Goal: Transaction & Acquisition: Purchase product/service

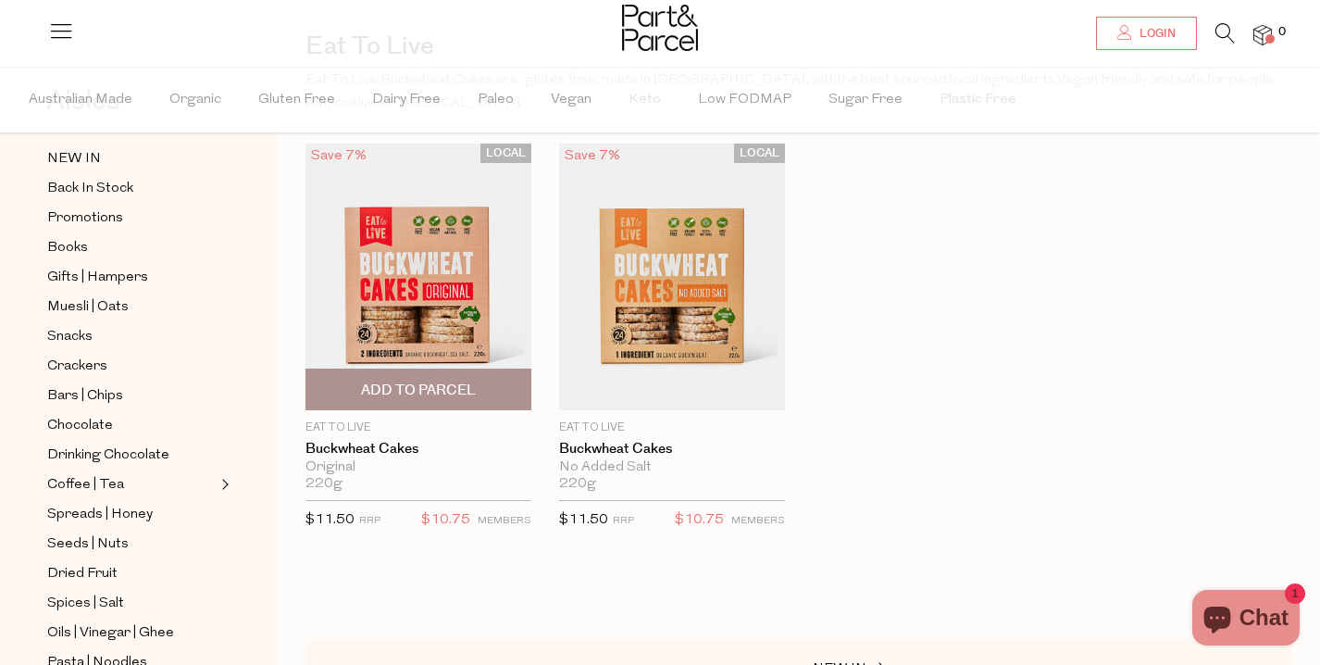
scroll to position [151, 0]
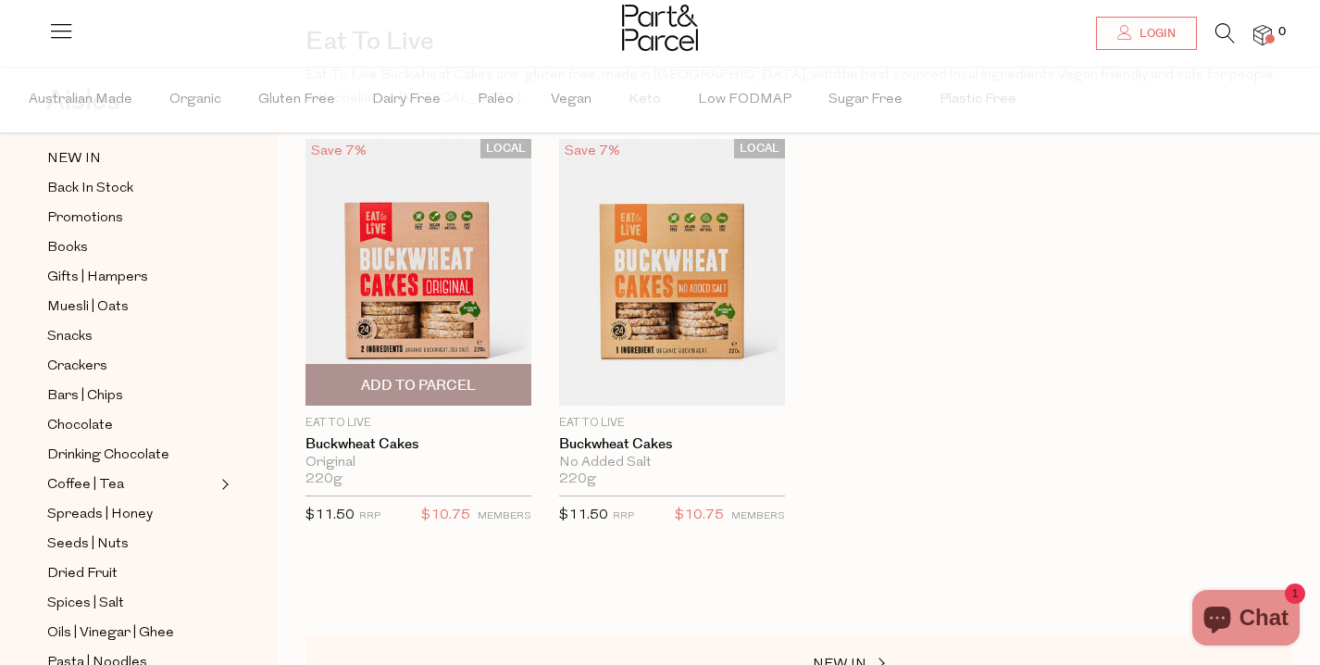
click at [418, 372] on span "Add To Parcel" at bounding box center [418, 385] width 215 height 40
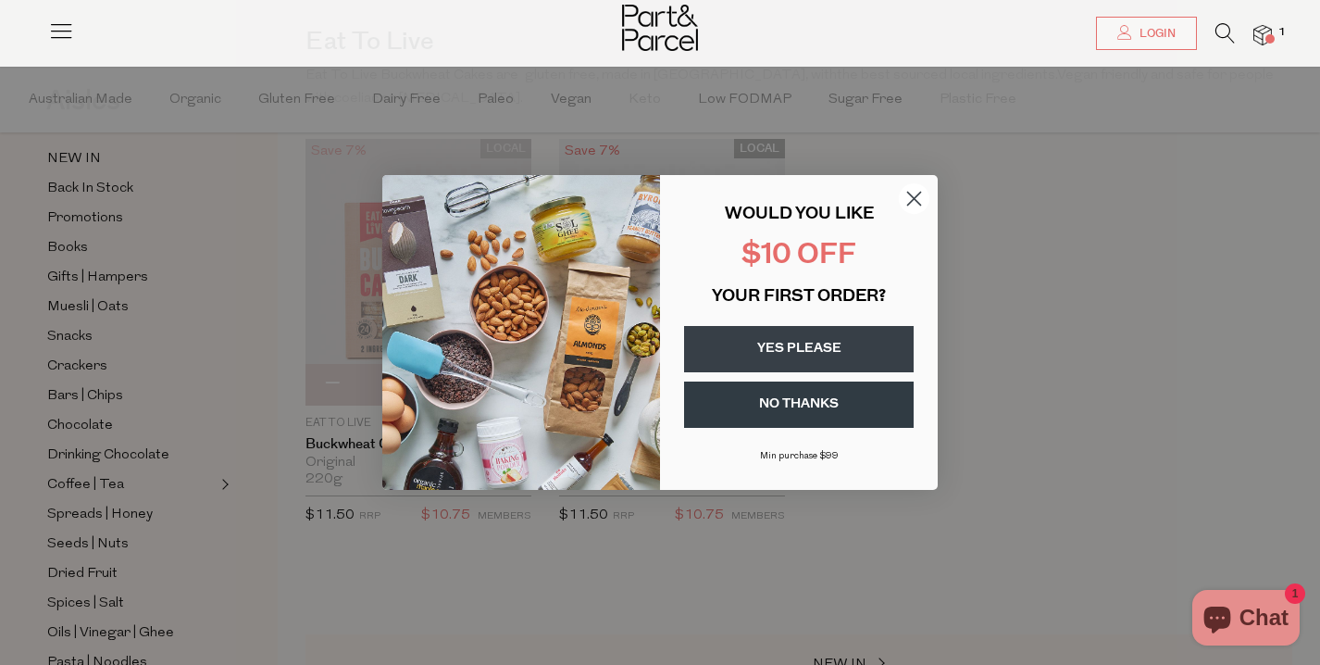
click at [916, 193] on circle "Close dialog" at bounding box center [914, 198] width 31 height 31
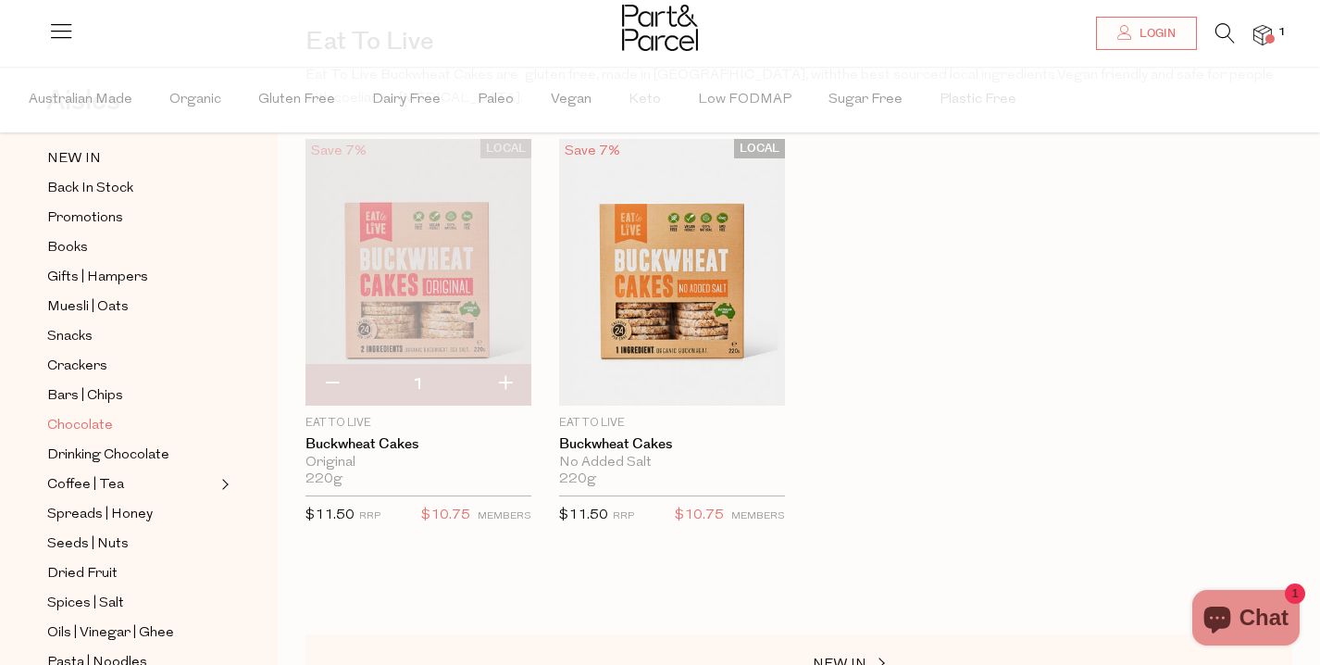
click at [85, 427] on span "Chocolate" at bounding box center [80, 426] width 66 height 22
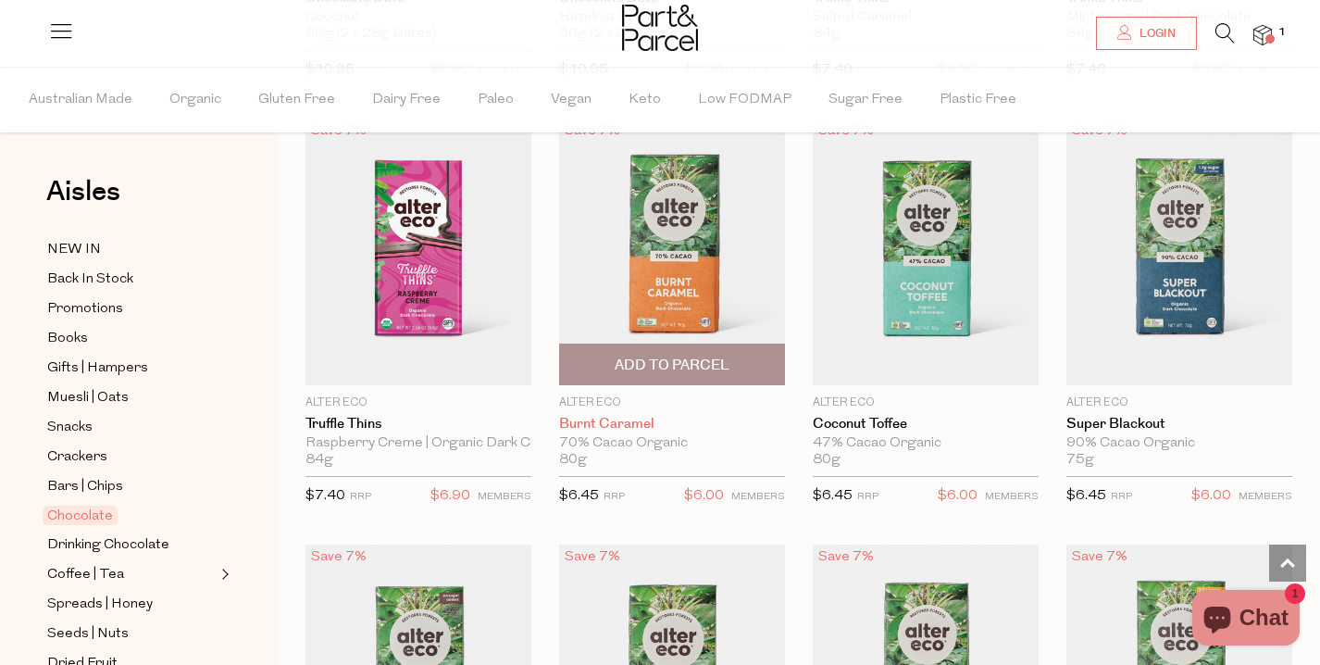
scroll to position [1824, 0]
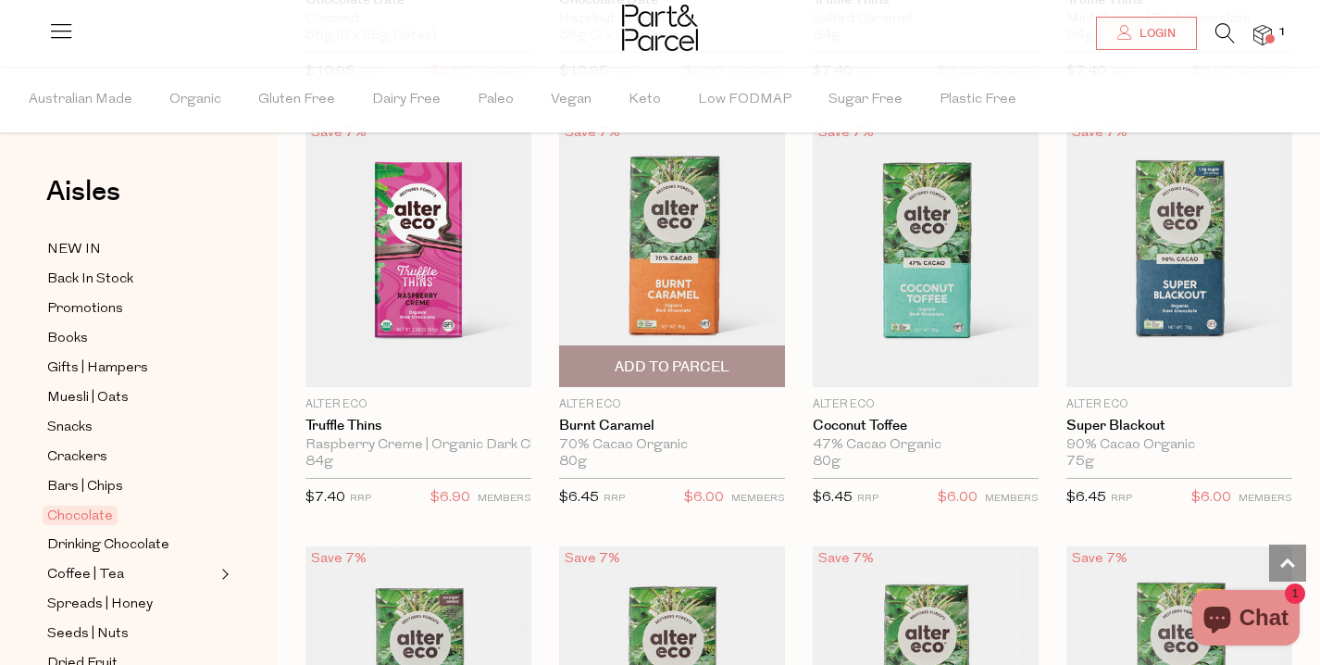
click at [609, 372] on span "Add To Parcel" at bounding box center [672, 366] width 215 height 40
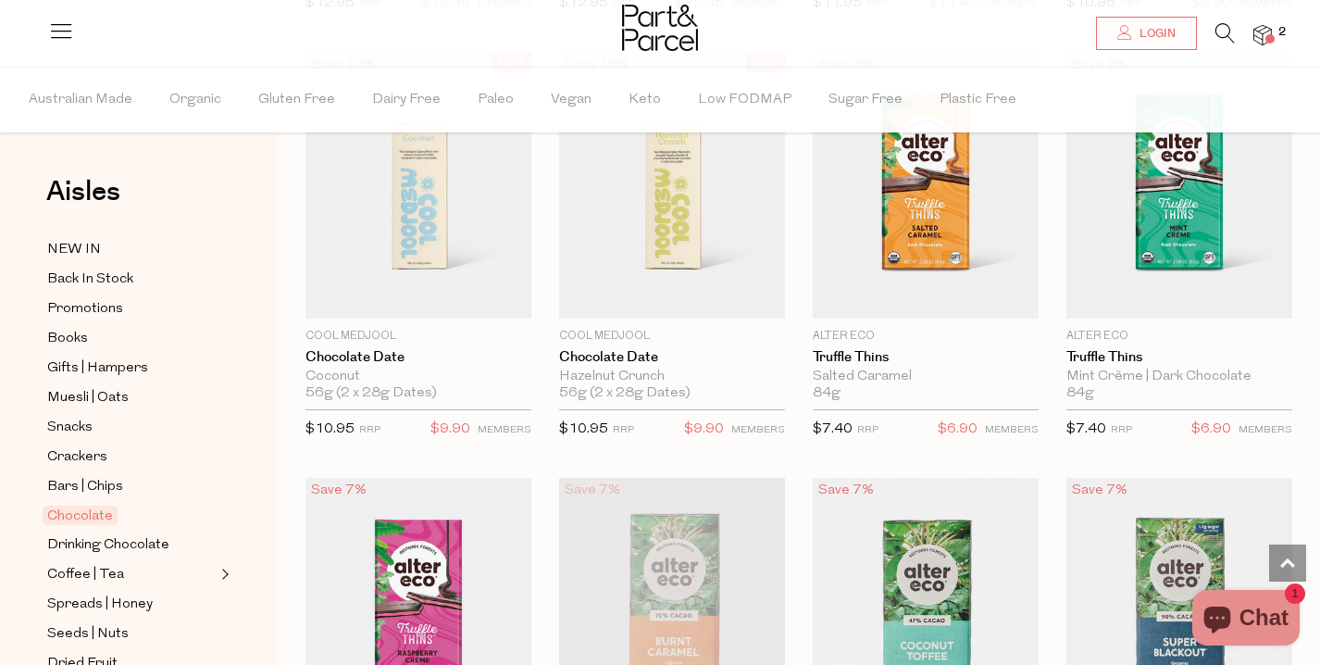
scroll to position [1465, 0]
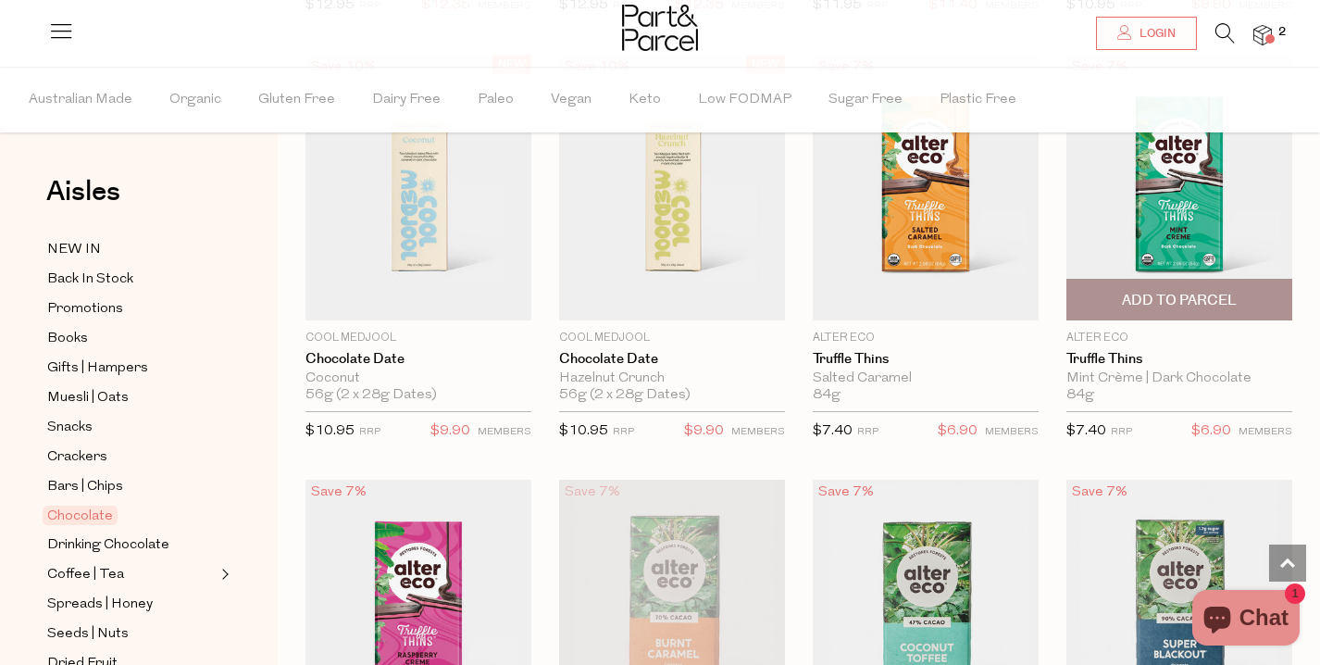
click at [1109, 377] on div "Mint Crème | Dark Chocolate" at bounding box center [1179, 378] width 226 height 17
click at [1191, 293] on span "Add To Parcel" at bounding box center [1179, 300] width 115 height 19
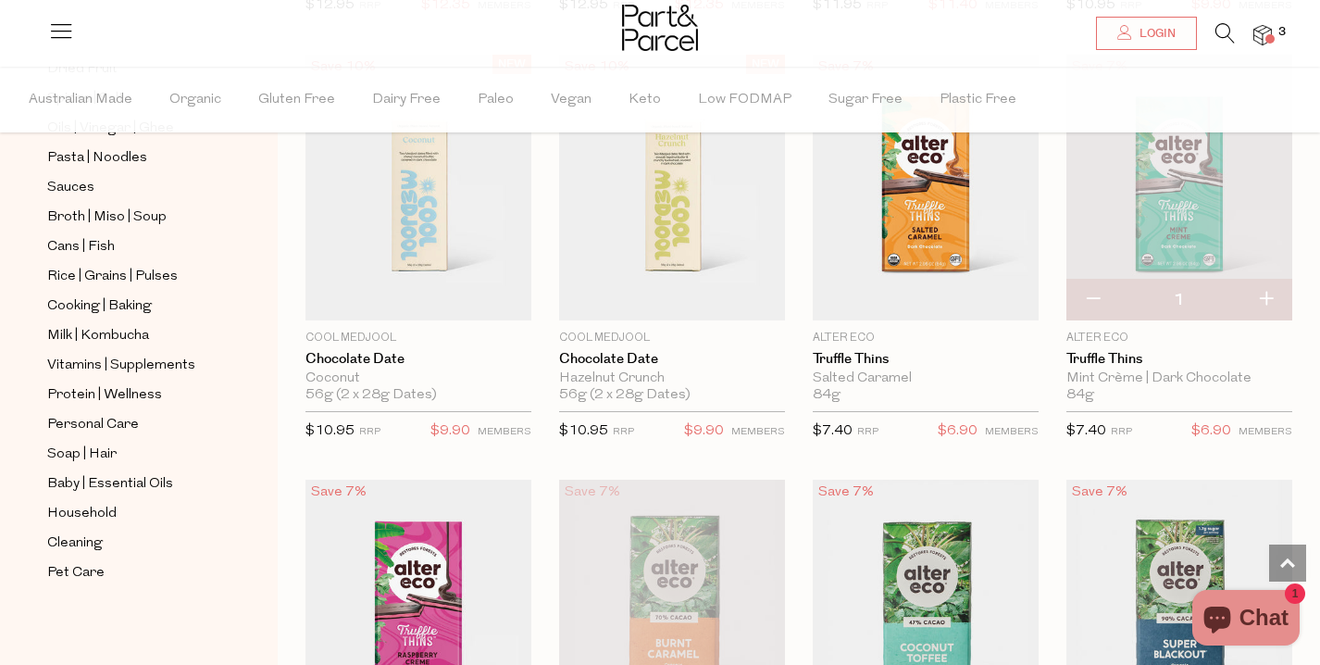
scroll to position [1478, 0]
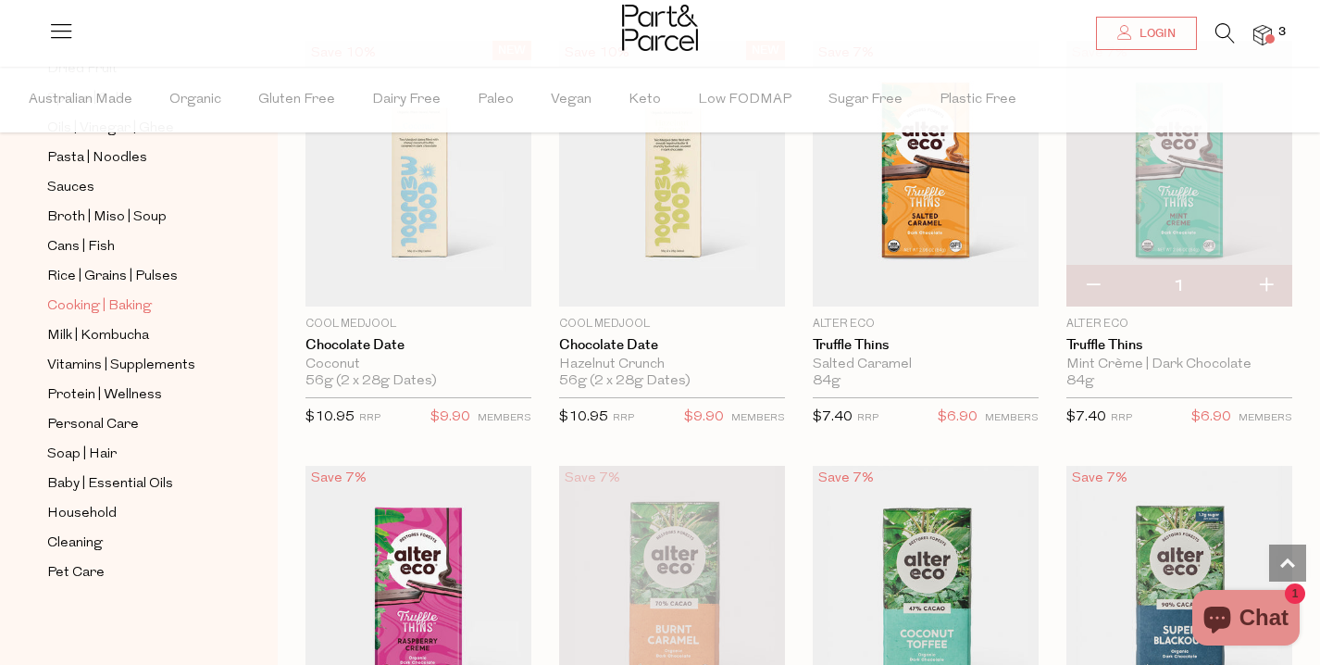
click at [74, 305] on span "Cooking | Baking" at bounding box center [99, 306] width 105 height 22
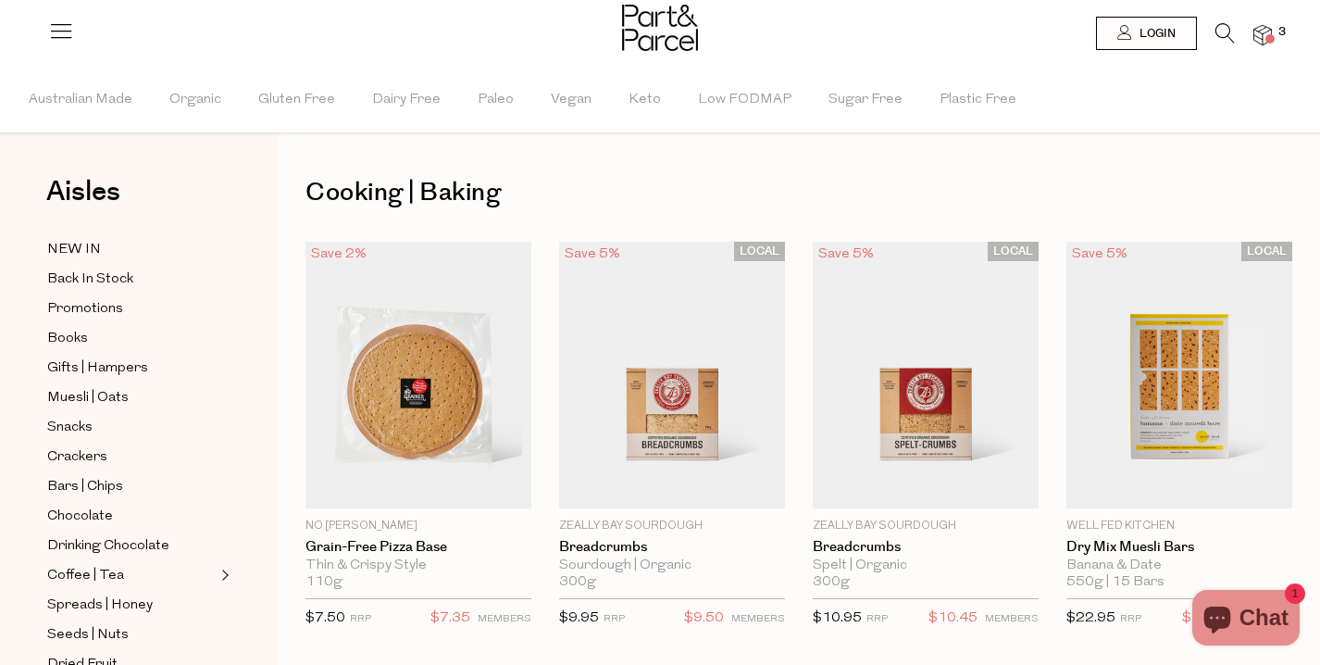
click at [1265, 34] on img at bounding box center [1262, 35] width 19 height 21
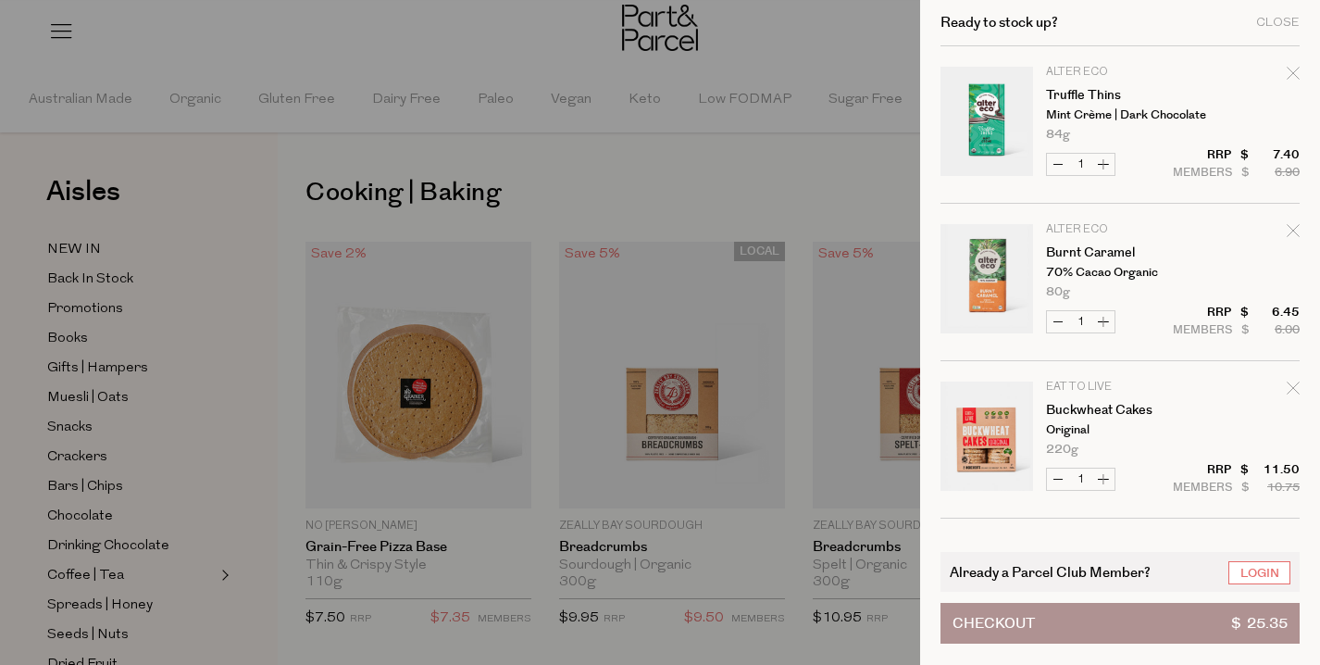
click at [1112, 612] on button "Checkout $ 25.35" at bounding box center [1120, 623] width 359 height 41
